Goal: Information Seeking & Learning: Learn about a topic

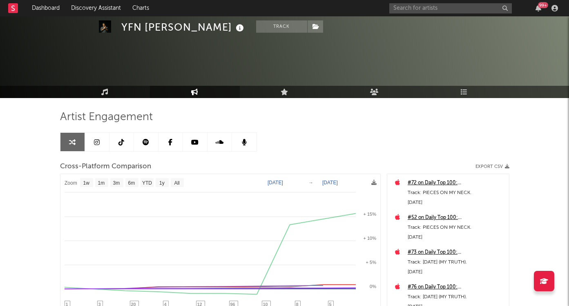
select select "1w"
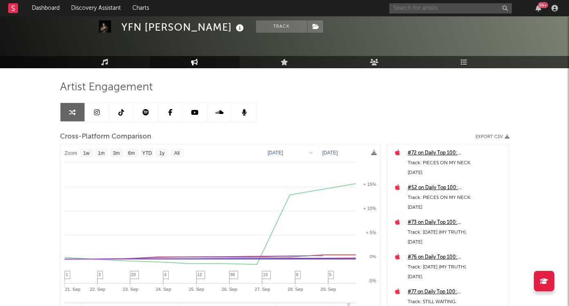
click at [419, 4] on input "text" at bounding box center [450, 8] width 123 height 10
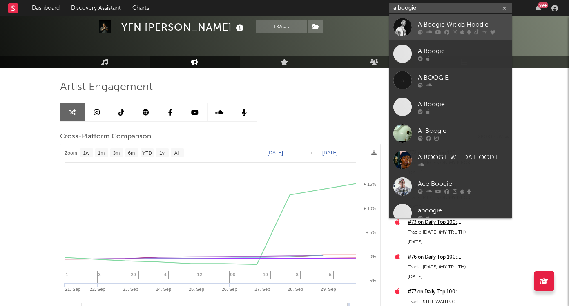
type input "a boogie"
click at [455, 20] on div "A Boogie Wit da Hoodie" at bounding box center [463, 25] width 90 height 10
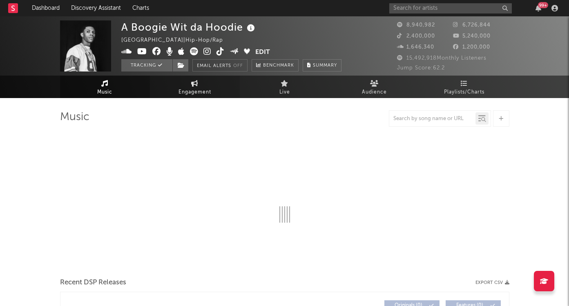
select select "6m"
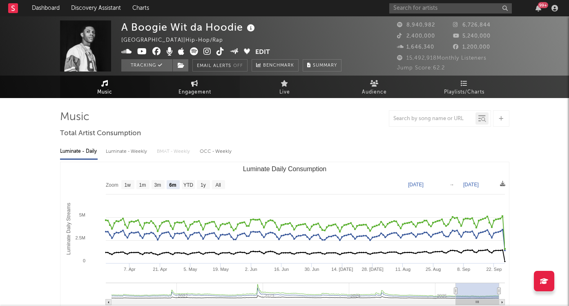
click at [209, 85] on link "Engagement" at bounding box center [195, 87] width 90 height 22
select select "1w"
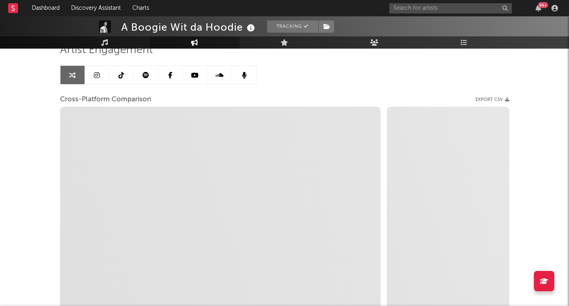
scroll to position [65, 0]
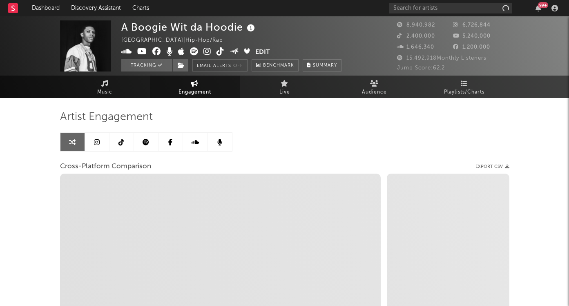
select select "1w"
click at [100, 143] on link at bounding box center [97, 142] width 25 height 18
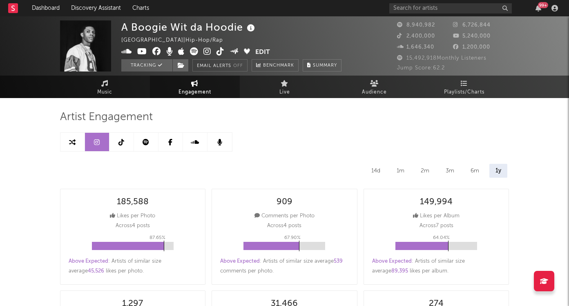
click at [77, 143] on link at bounding box center [72, 142] width 25 height 18
select select "1w"
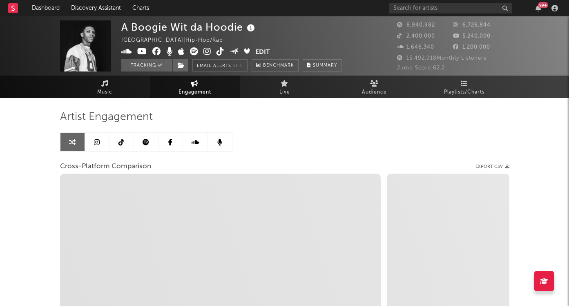
click at [107, 138] on link at bounding box center [97, 142] width 25 height 18
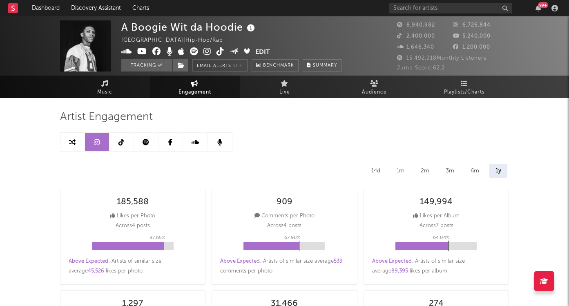
select select "6m"
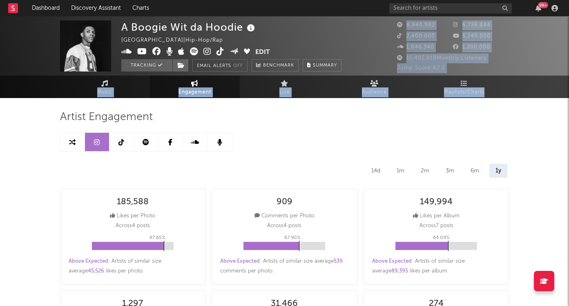
drag, startPoint x: 568, startPoint y: 52, endPoint x: 530, endPoint y: 85, distance: 50.7
click at [530, 85] on div "A Boogie Wit da Hoodie [GEOGRAPHIC_DATA] | Hip-Hop/Rap Edit Tracking Email Aler…" at bounding box center [284, 57] width 569 height 82
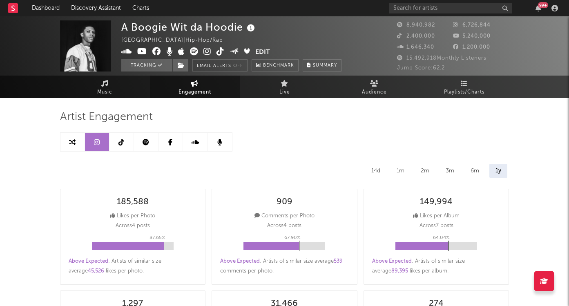
click at [77, 146] on link at bounding box center [72, 142] width 25 height 18
select select "1m"
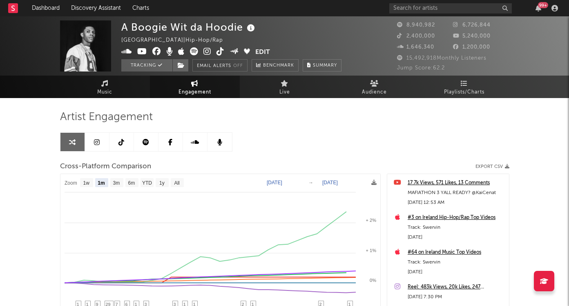
click at [278, 183] on text "[DATE]" at bounding box center [275, 183] width 16 height 6
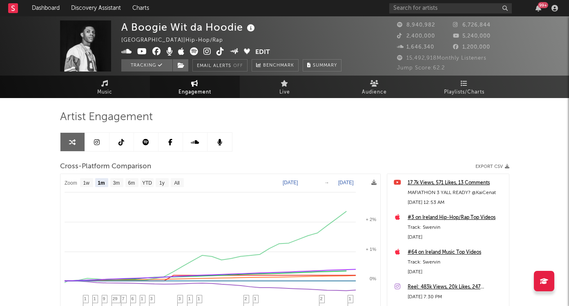
select select "1m"
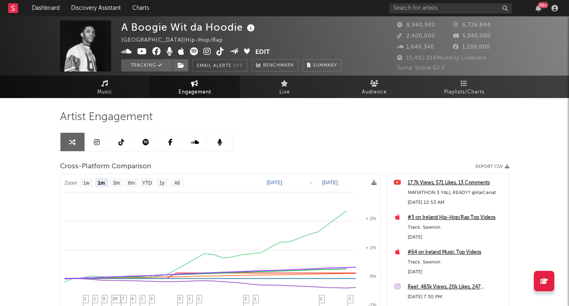
click at [274, 184] on text "[DATE]" at bounding box center [275, 183] width 16 height 6
type input "[DATE]"
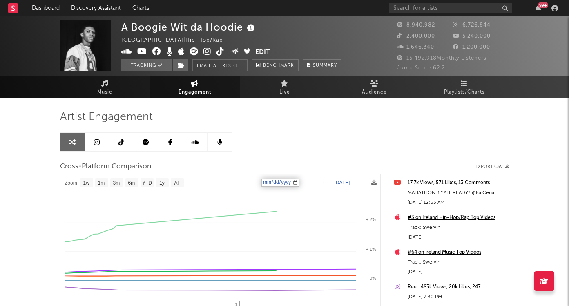
select select "1w"
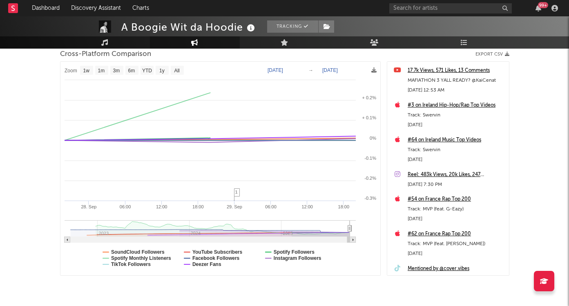
scroll to position [111, 0]
